Goal: Transaction & Acquisition: Book appointment/travel/reservation

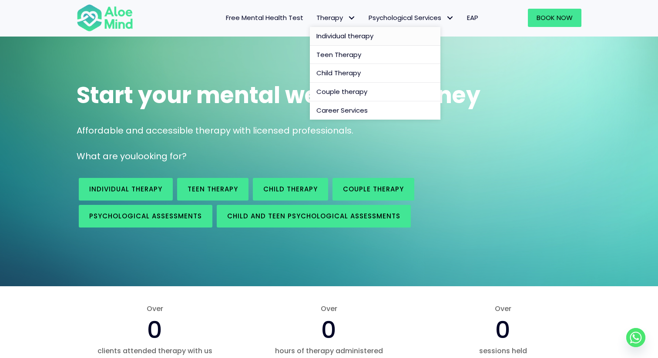
scroll to position [45, 0]
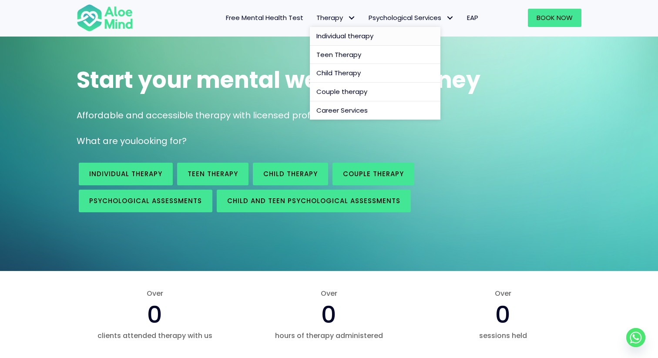
click at [356, 42] on link "Individual therapy" at bounding box center [375, 36] width 131 height 19
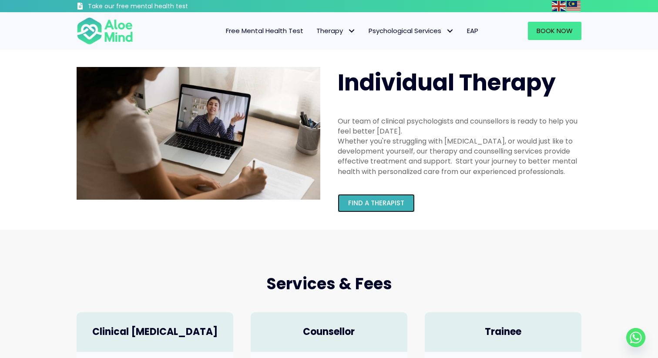
click at [395, 198] on link "Find a therapist" at bounding box center [376, 203] width 77 height 18
click at [386, 203] on span "Find a therapist" at bounding box center [376, 202] width 56 height 9
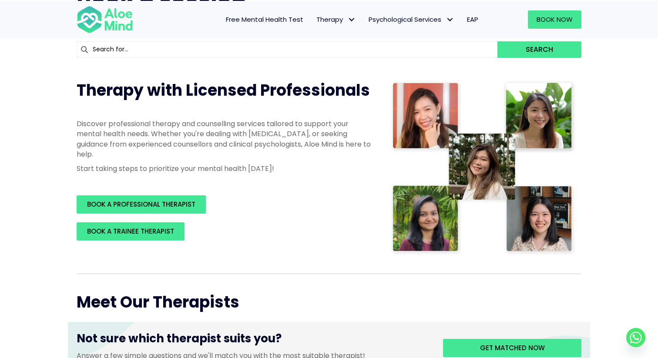
scroll to position [88, 0]
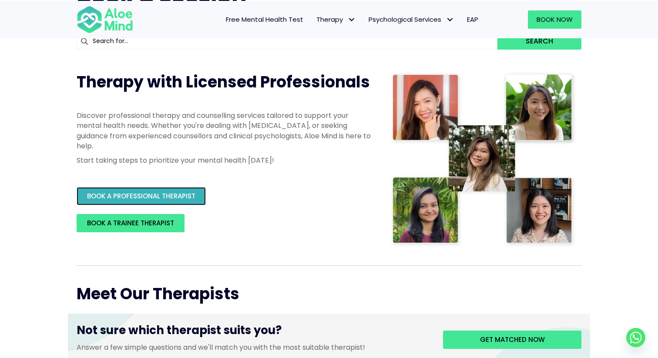
click at [189, 193] on span "BOOK A PROFESSIONAL THERAPIST" at bounding box center [141, 195] width 108 height 9
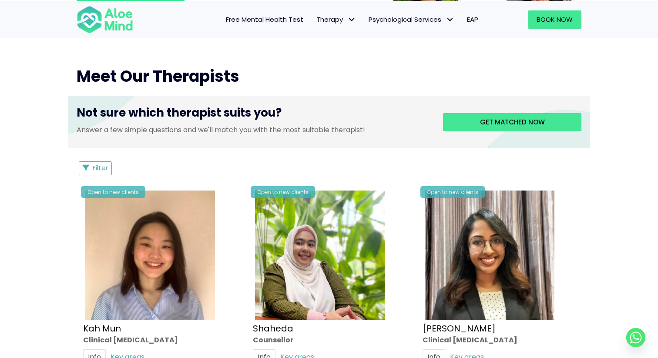
scroll to position [365, 0]
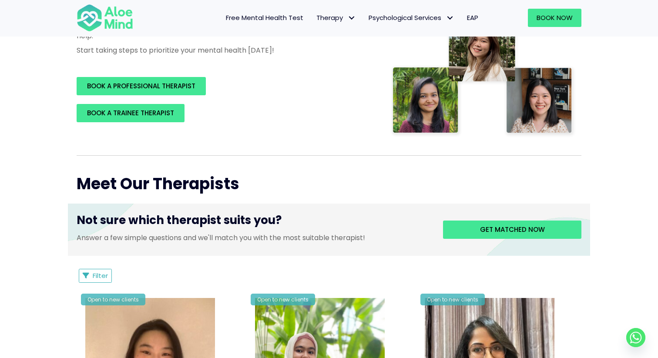
scroll to position [194, 0]
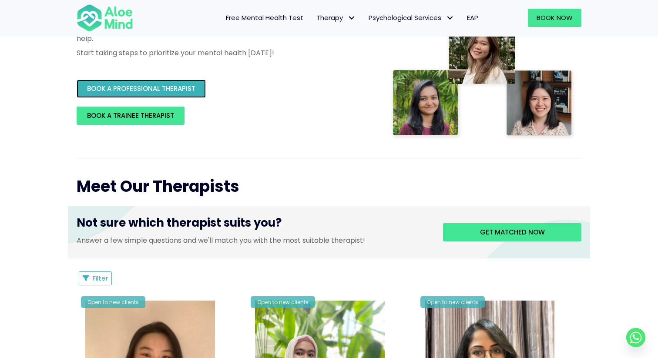
click at [193, 86] on span "BOOK A PROFESSIONAL THERAPIST" at bounding box center [141, 88] width 108 height 9
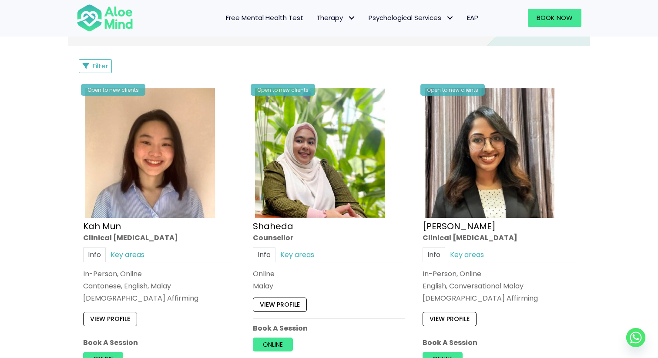
scroll to position [143, 0]
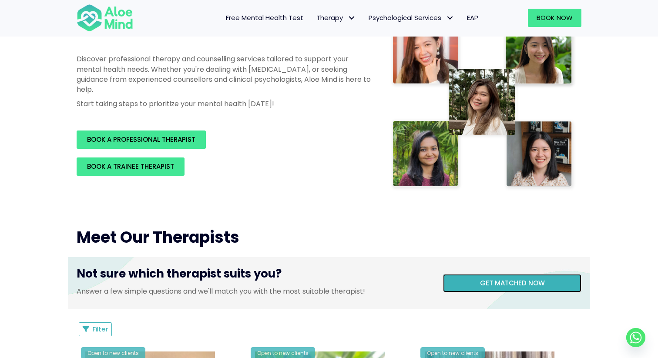
click at [502, 286] on span "Get matched now" at bounding box center [512, 282] width 65 height 9
click at [487, 285] on span "Get matched now" at bounding box center [512, 282] width 65 height 9
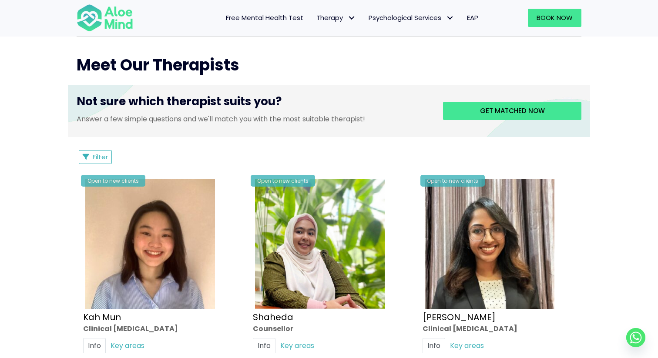
scroll to position [294, 0]
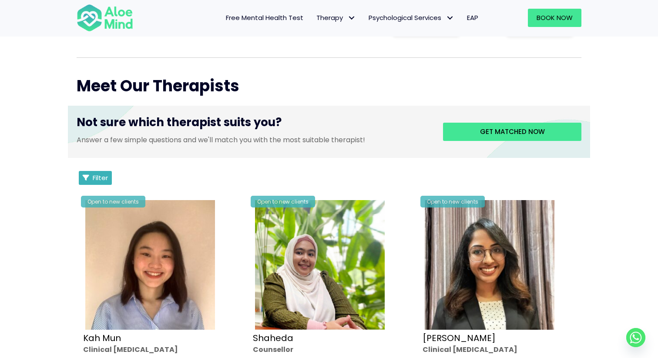
click at [111, 174] on button "Filter" at bounding box center [95, 178] width 33 height 14
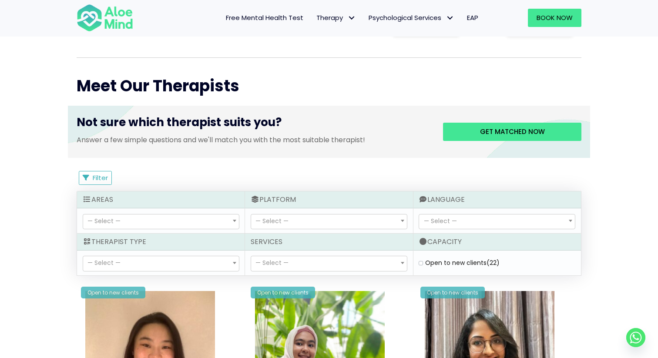
click at [212, 215] on span "— Select —" at bounding box center [161, 221] width 156 height 15
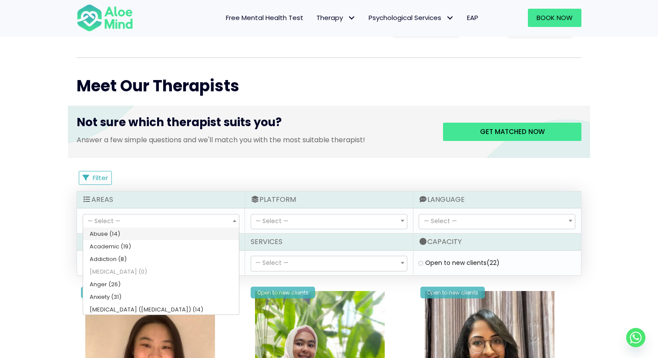
click at [350, 184] on div "Filter Filter Sort by: Newclient (desc) Listing Description Newclient" at bounding box center [329, 178] width 505 height 14
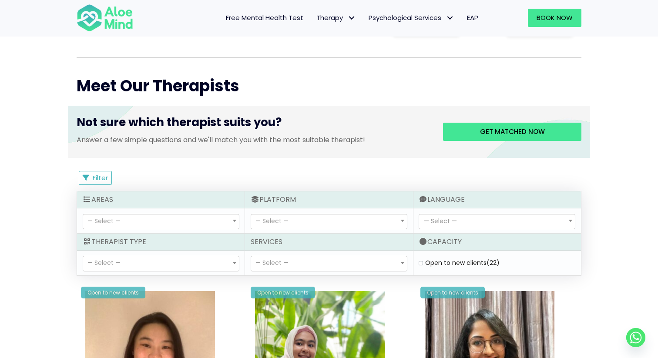
click at [334, 257] on span "— Select —" at bounding box center [329, 263] width 156 height 15
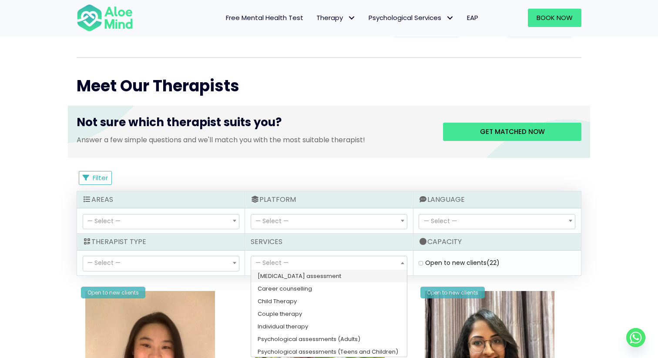
click at [220, 262] on span "— Select —" at bounding box center [161, 263] width 156 height 15
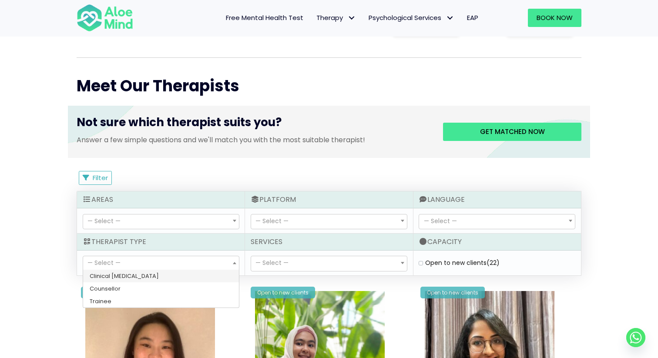
select select "15"
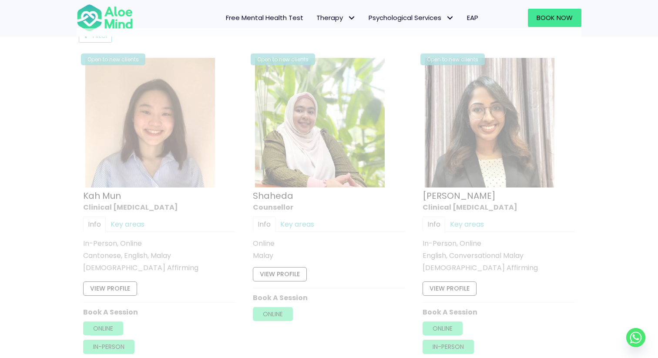
scroll to position [465, 0]
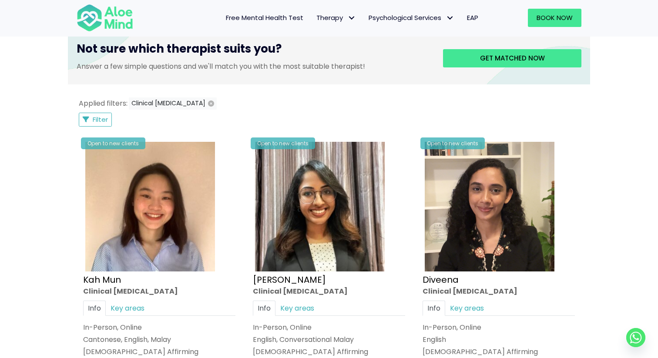
scroll to position [450, 0]
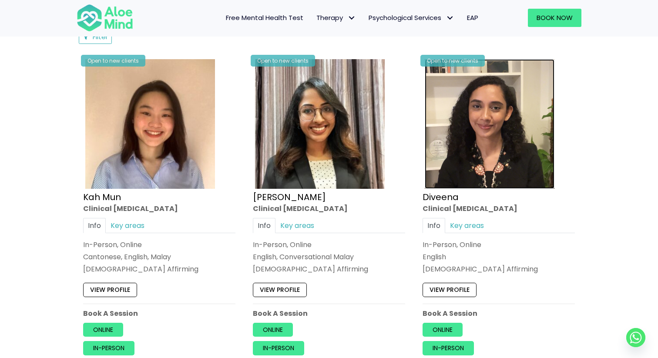
click at [462, 134] on img at bounding box center [490, 124] width 130 height 130
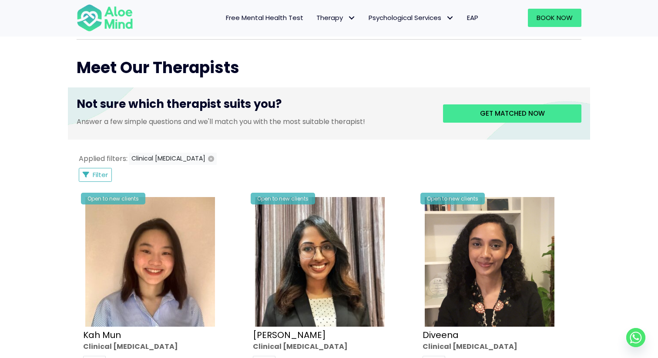
scroll to position [481, 0]
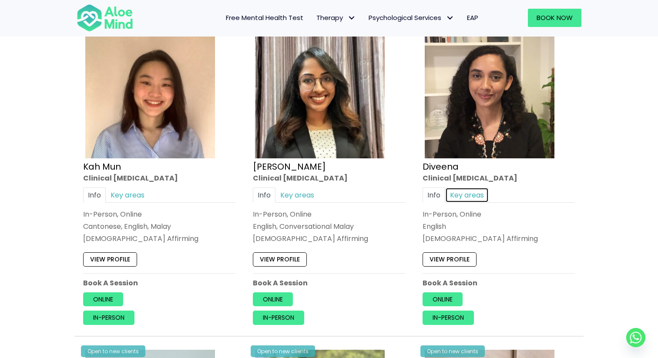
click at [476, 200] on link "Key areas" at bounding box center [467, 195] width 44 height 15
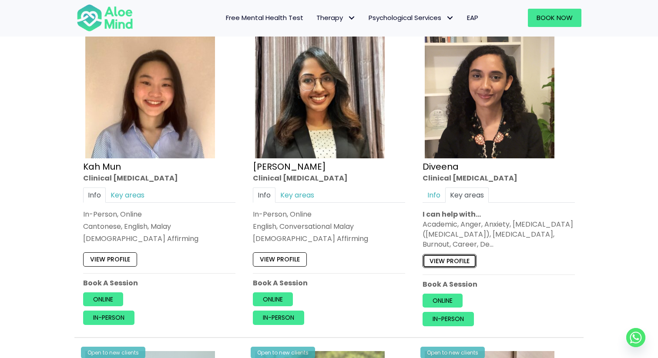
click at [468, 264] on link "View profile" at bounding box center [449, 261] width 54 height 14
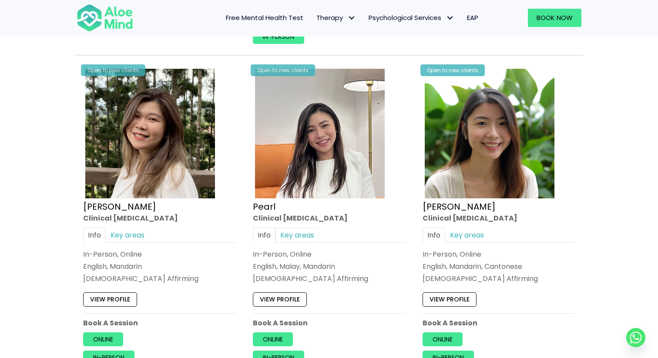
scroll to position [1139, 0]
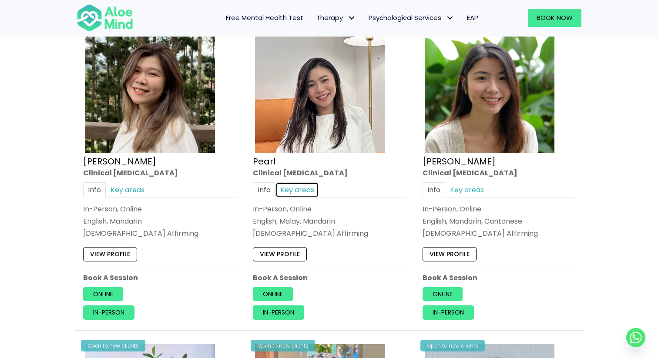
click at [306, 194] on link "Key areas" at bounding box center [297, 189] width 44 height 15
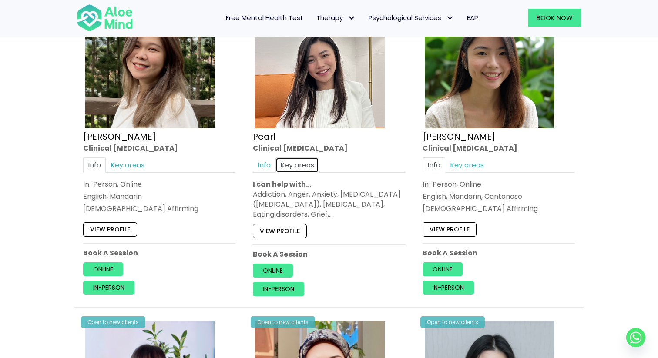
scroll to position [1165, 0]
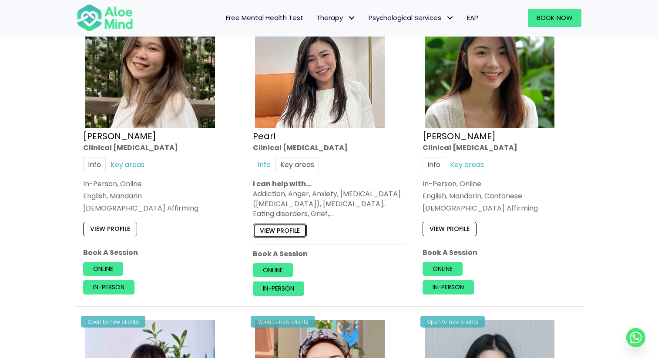
click at [280, 234] on link "View profile" at bounding box center [280, 230] width 54 height 14
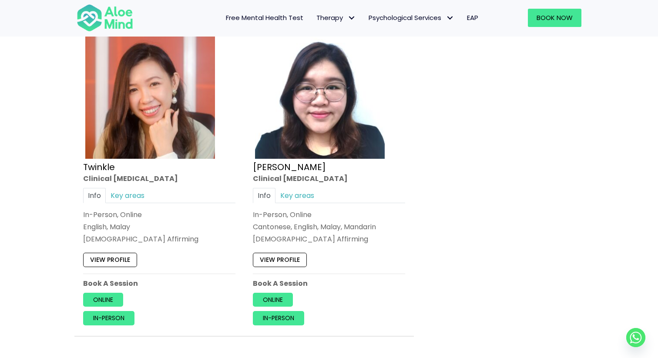
scroll to position [2111, 0]
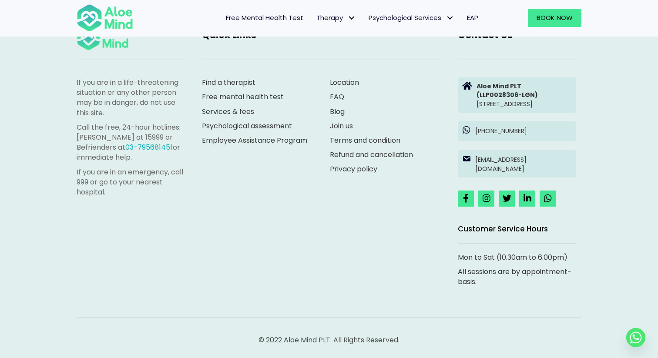
scroll to position [90, 0]
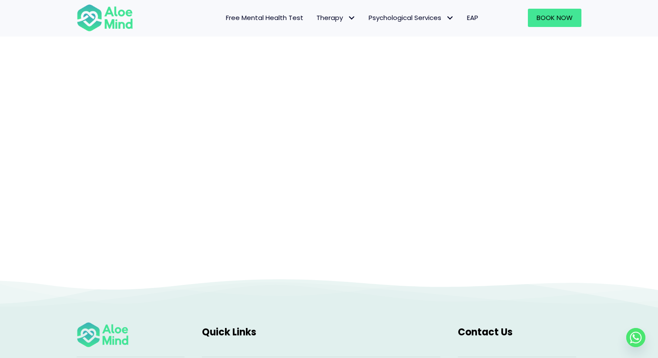
scroll to position [90, 0]
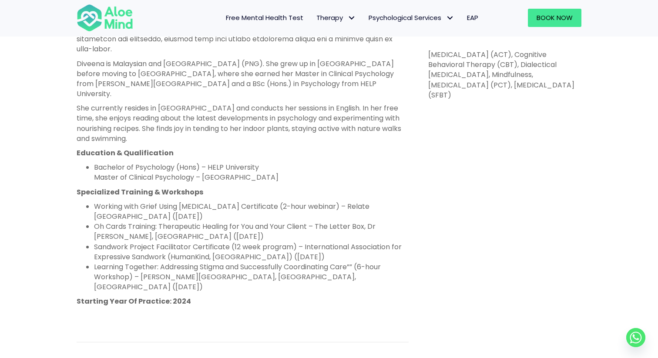
scroll to position [499, 0]
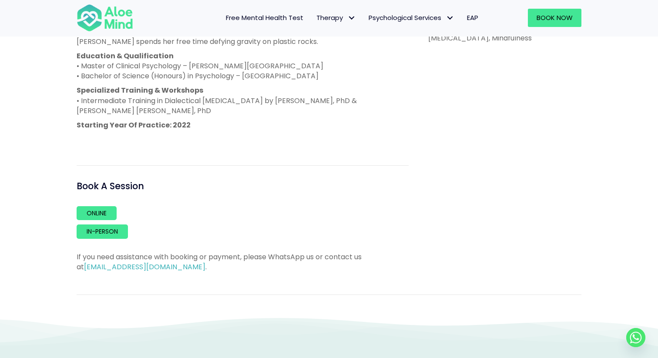
scroll to position [563, 0]
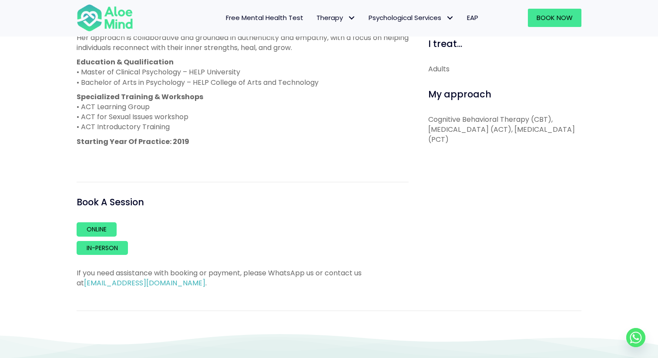
scroll to position [447, 0]
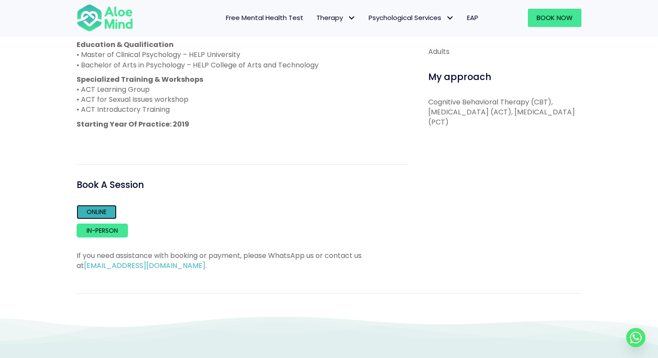
click at [107, 216] on link "Online" at bounding box center [97, 212] width 40 height 14
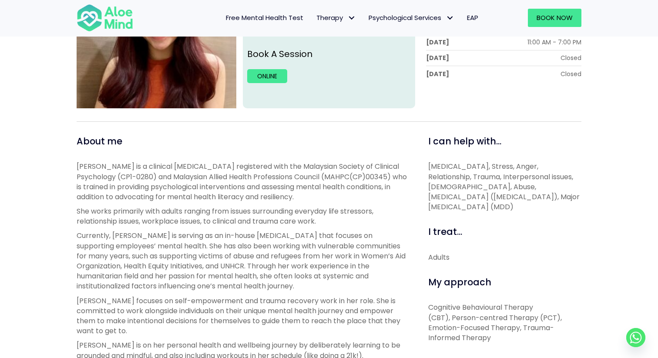
scroll to position [192, 0]
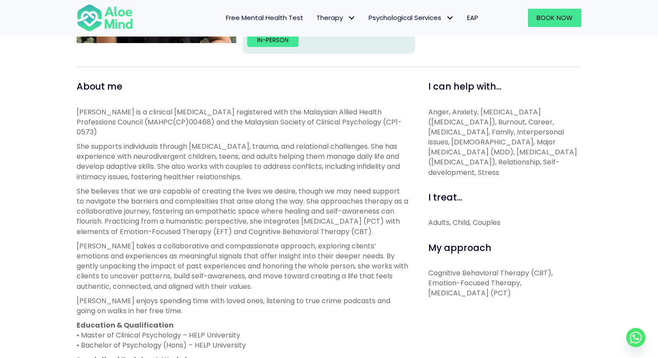
scroll to position [422, 0]
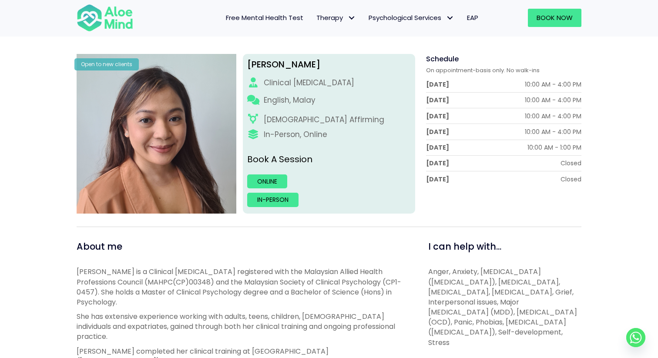
scroll to position [59, 0]
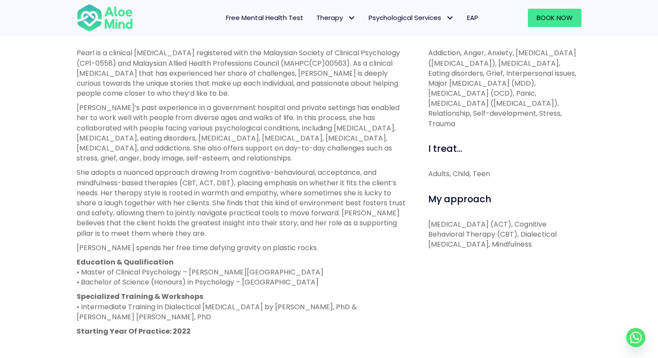
scroll to position [472, 0]
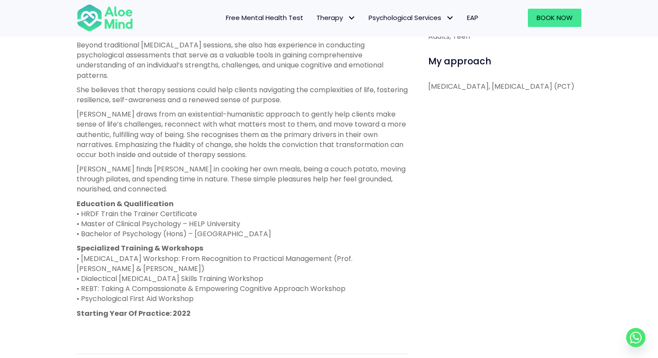
scroll to position [415, 0]
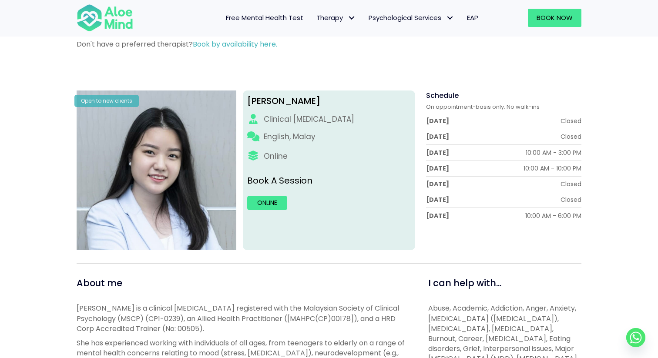
scroll to position [37, 0]
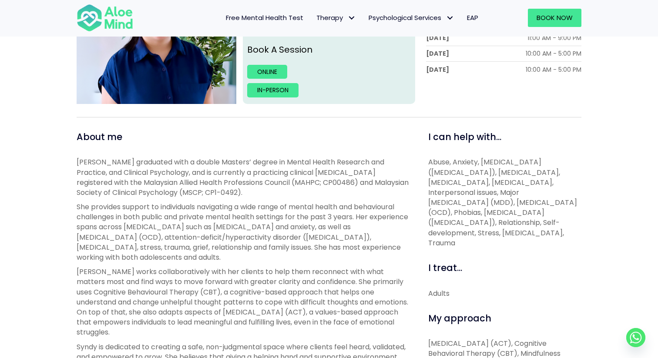
scroll to position [529, 0]
